Goal: Check status: Check status

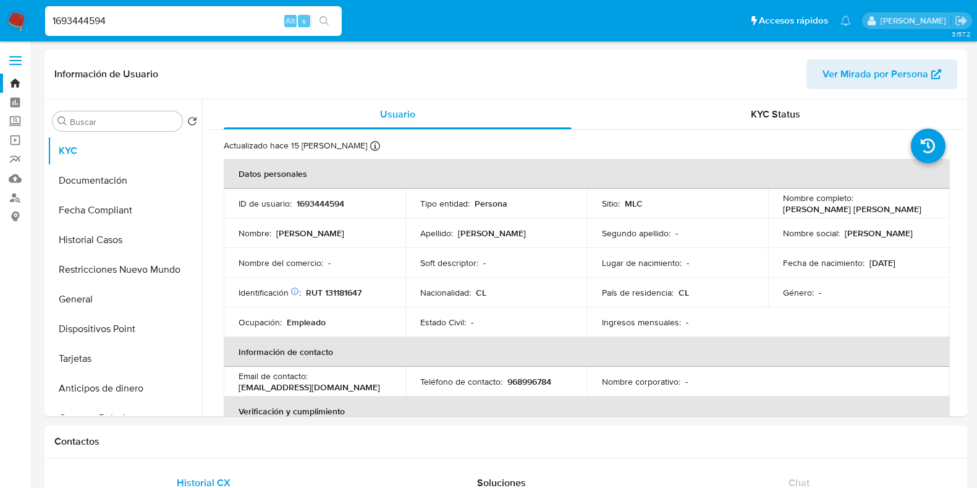
select select "10"
click at [142, 22] on input "1693444594" at bounding box center [193, 21] width 297 height 16
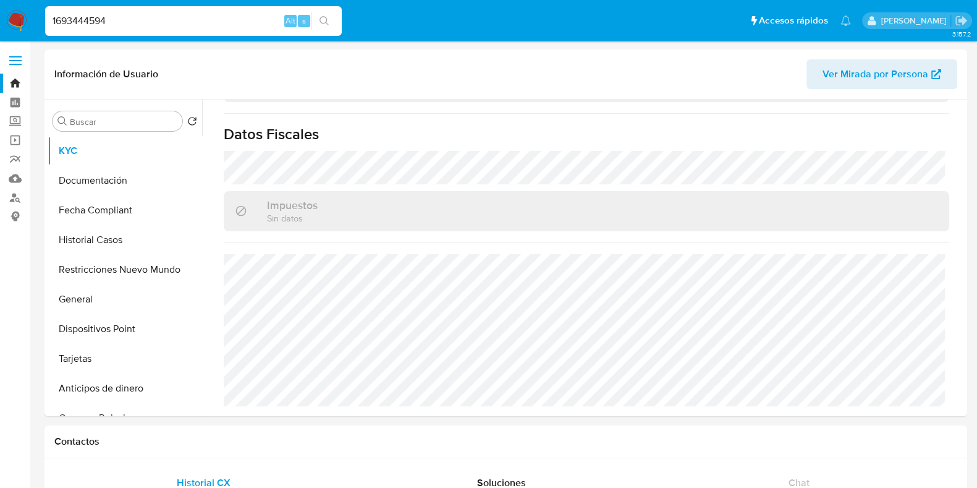
drag, startPoint x: 0, startPoint y: 0, endPoint x: 53, endPoint y: 15, distance: 55.2
click at [53, 15] on input "1693444594" at bounding box center [193, 21] width 297 height 16
type input "2575190853"
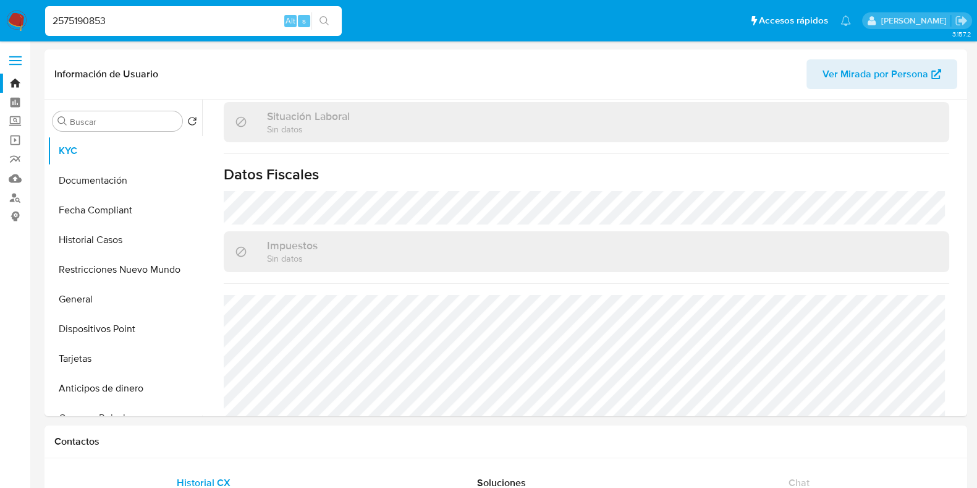
select select "10"
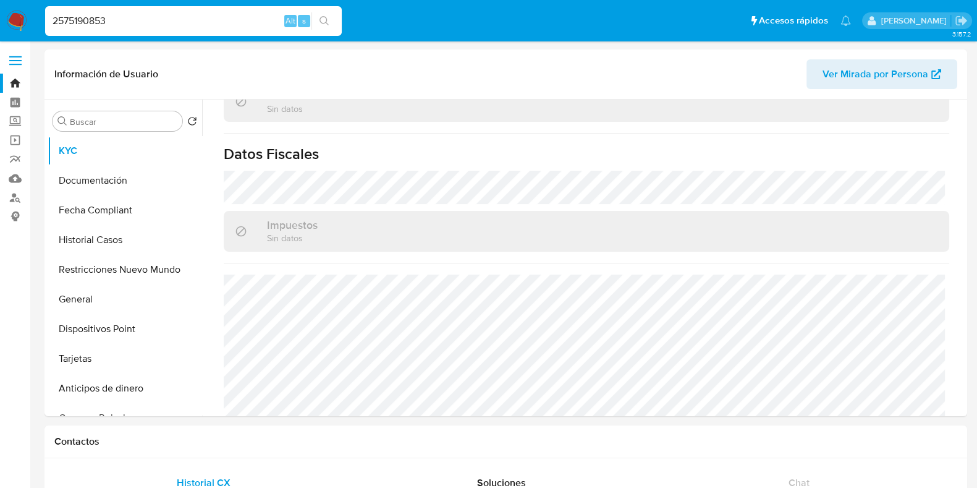
drag, startPoint x: 121, startPoint y: 26, endPoint x: 8, endPoint y: 28, distance: 113.1
click at [8, 28] on nav "Pausado Ver notificaciones 2575190853 Alt s Accesos rápidos Presiona las siguie…" at bounding box center [488, 20] width 977 height 41
paste input "330388408"
type input "2330388408"
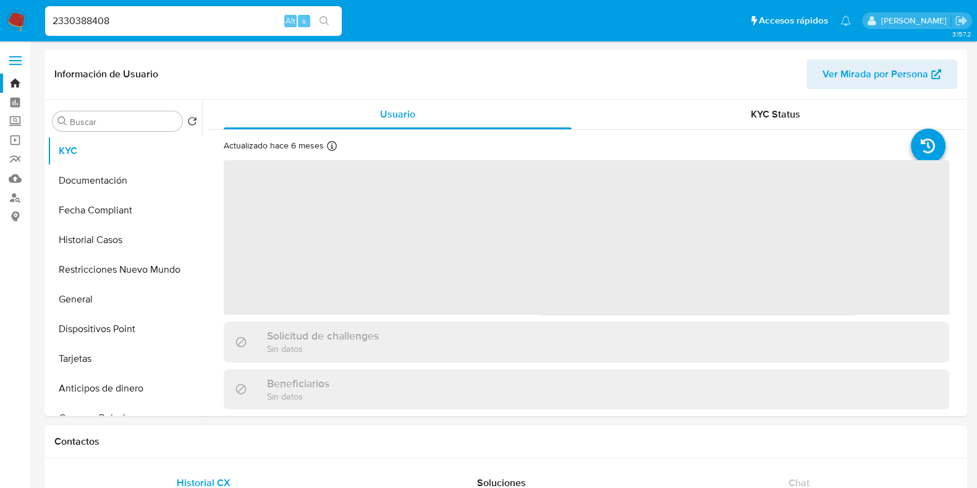
select select "10"
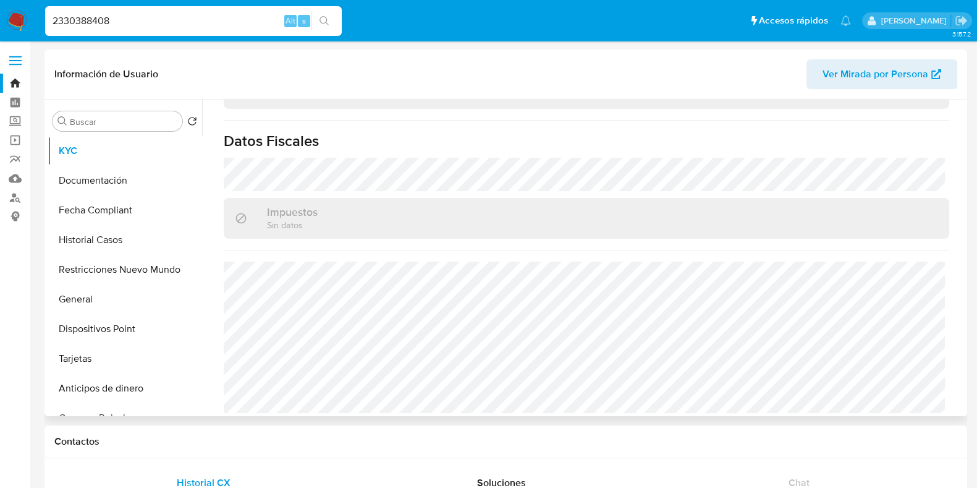
scroll to position [695, 0]
